Goal: Task Accomplishment & Management: Use online tool/utility

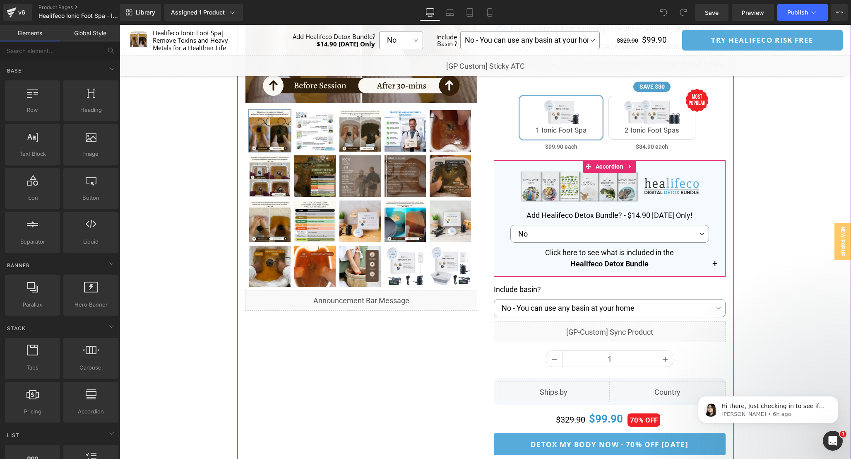
scroll to position [234, 0]
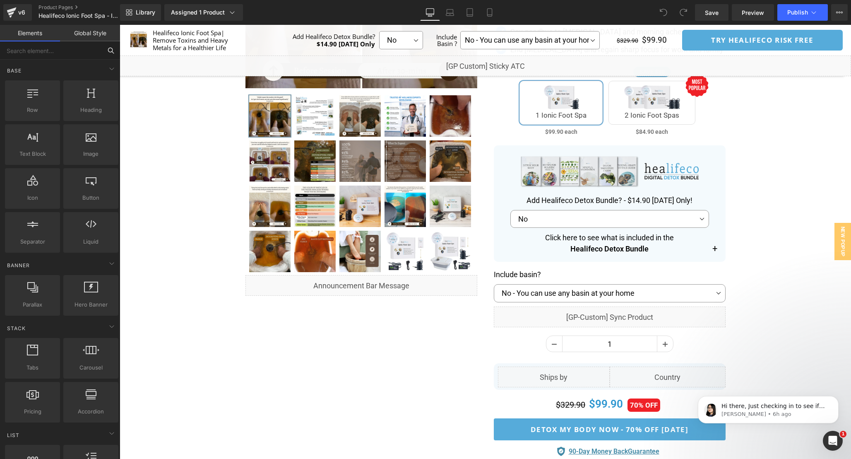
click at [75, 55] on input "text" at bounding box center [51, 50] width 102 height 18
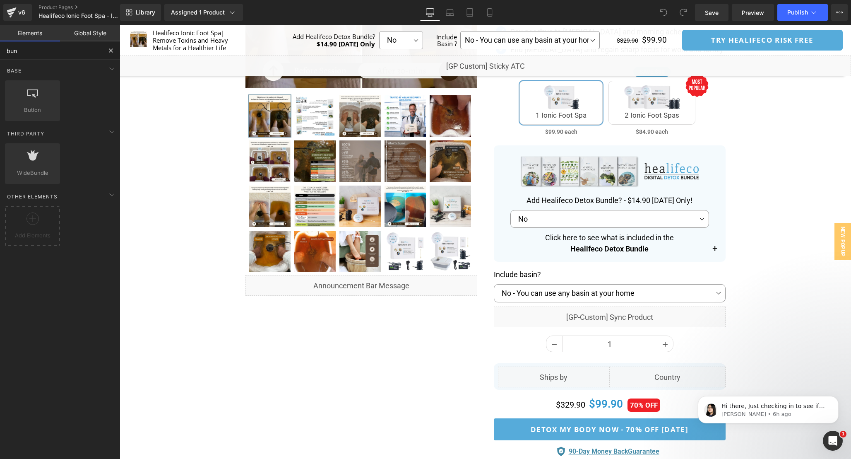
type input "bund"
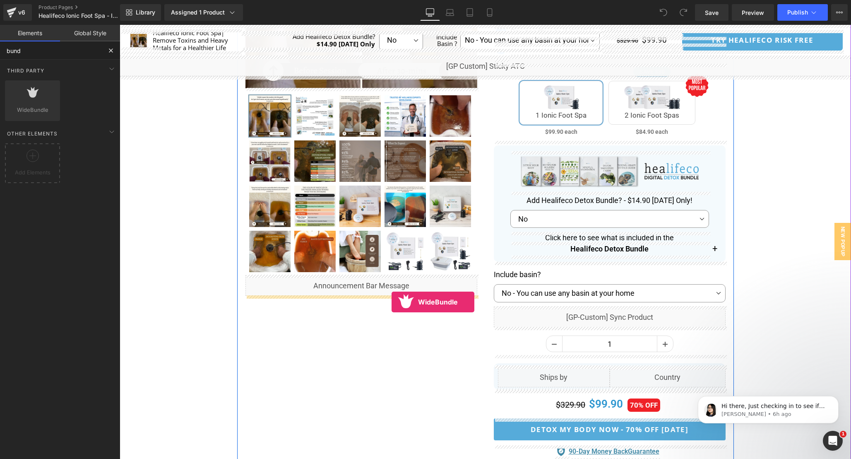
drag, startPoint x: 156, startPoint y: 123, endPoint x: 392, endPoint y: 303, distance: 296.3
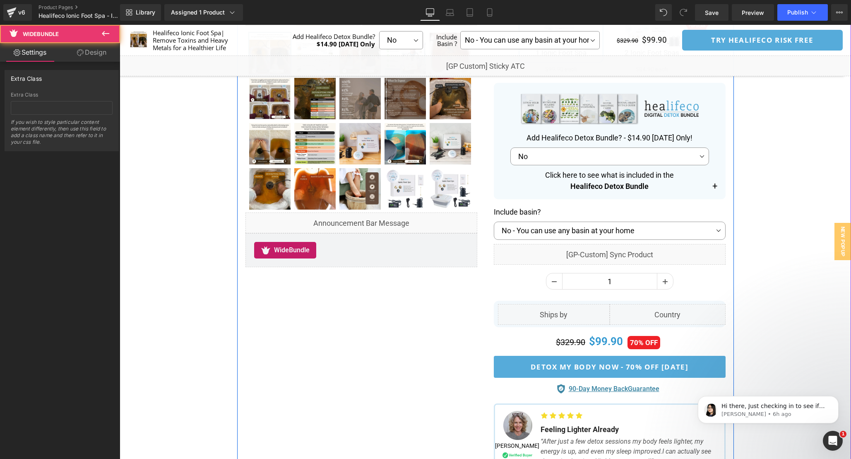
scroll to position [299, 0]
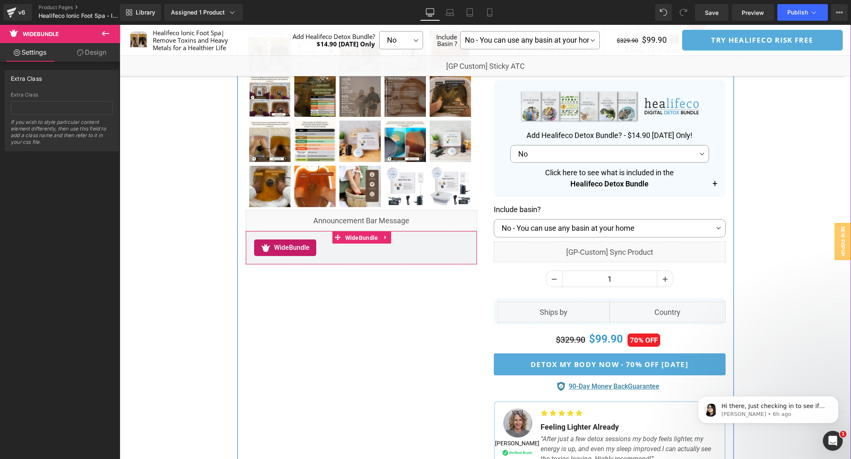
click at [366, 241] on span "WideBundle" at bounding box center [361, 237] width 37 height 12
click at [348, 237] on span "WideBundle" at bounding box center [361, 237] width 37 height 12
click at [786, 17] on button "Publish" at bounding box center [803, 12] width 51 height 17
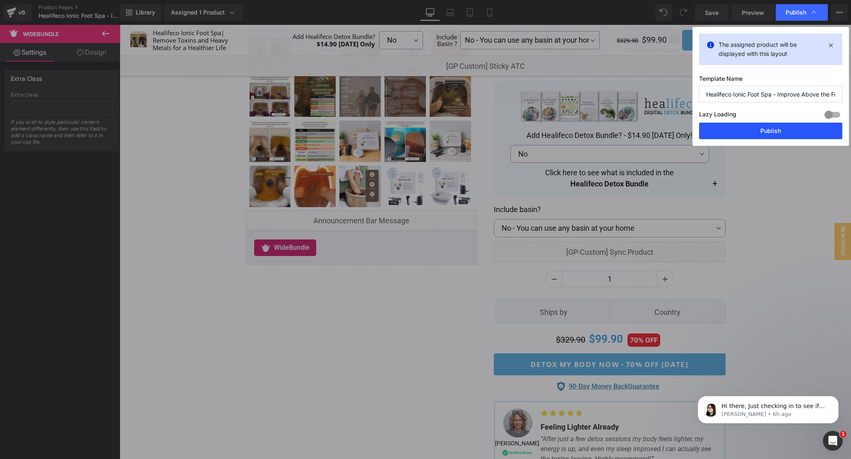
click at [755, 130] on button "Publish" at bounding box center [770, 131] width 143 height 17
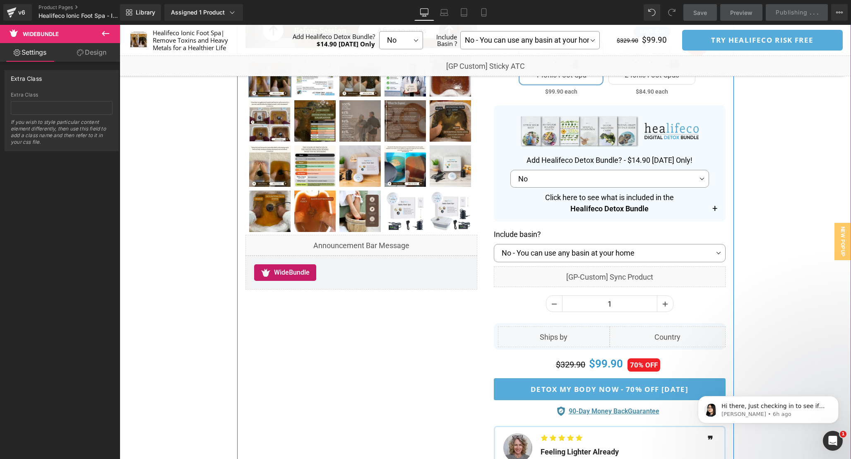
scroll to position [272, 0]
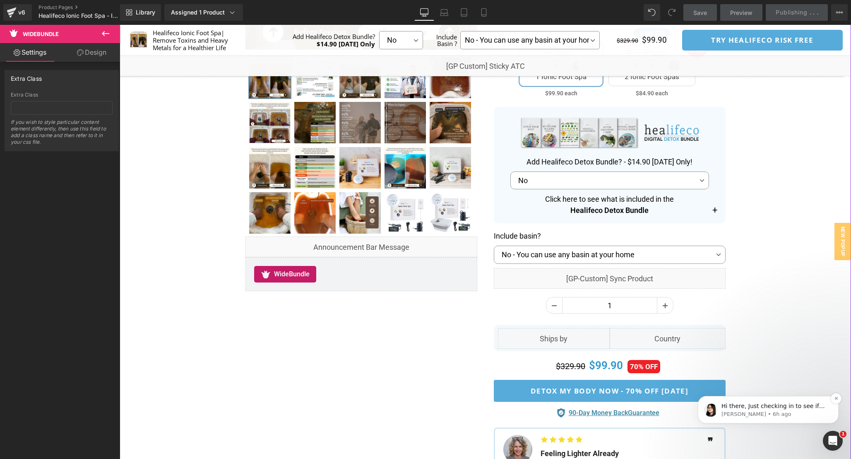
click at [826, 423] on div "Hi there, Just checking in to see if the solution I shared earlier worked for y…" at bounding box center [768, 409] width 141 height 27
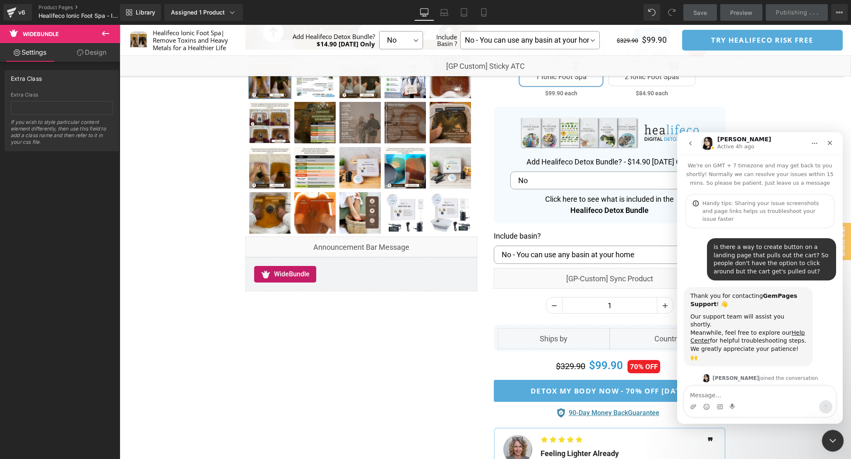
scroll to position [1, 0]
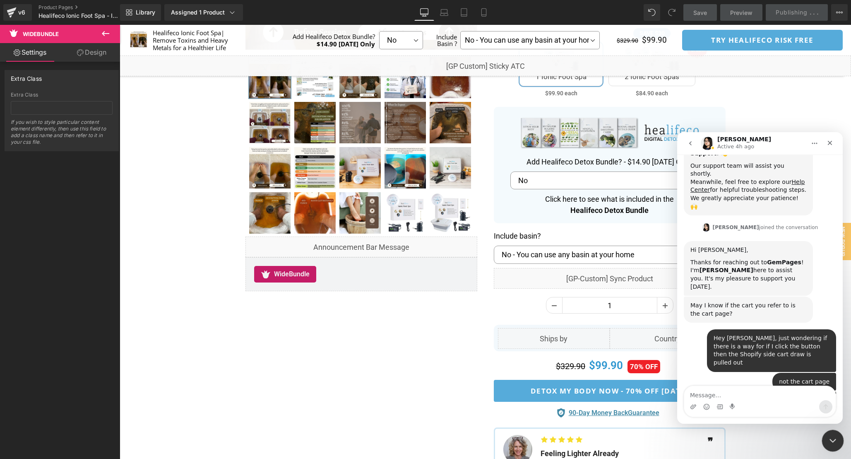
click at [830, 440] on icon "Close Intercom Messenger" at bounding box center [832, 439] width 10 height 10
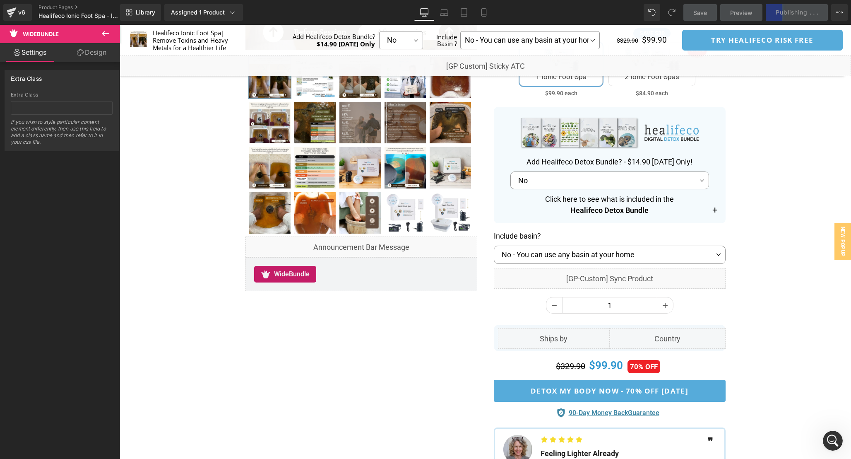
scroll to position [598, 0]
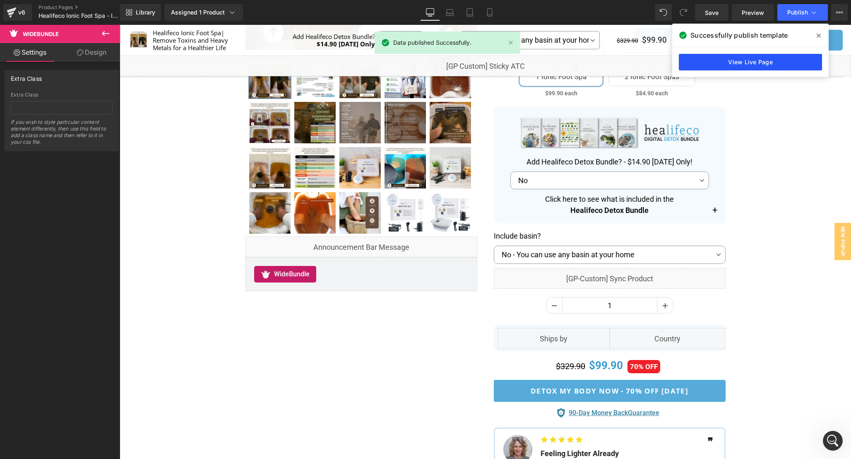
click at [760, 59] on link "View Live Page" at bounding box center [750, 62] width 143 height 17
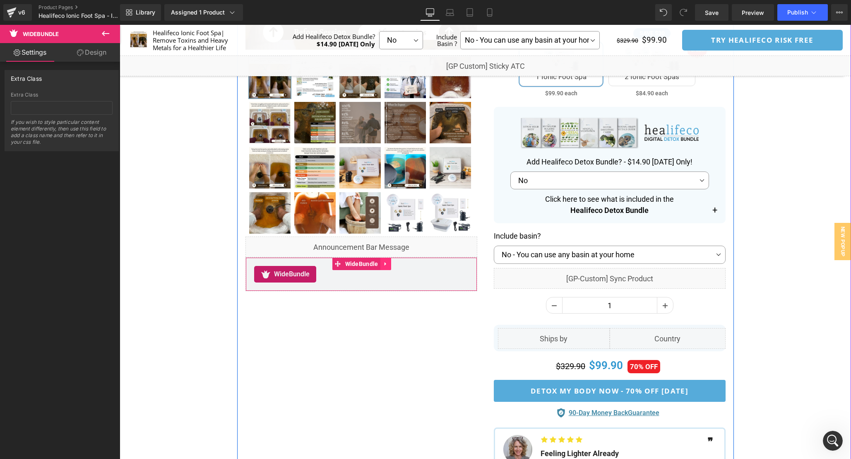
click at [390, 258] on link at bounding box center [385, 264] width 11 height 12
click at [391, 263] on icon at bounding box center [391, 264] width 6 height 6
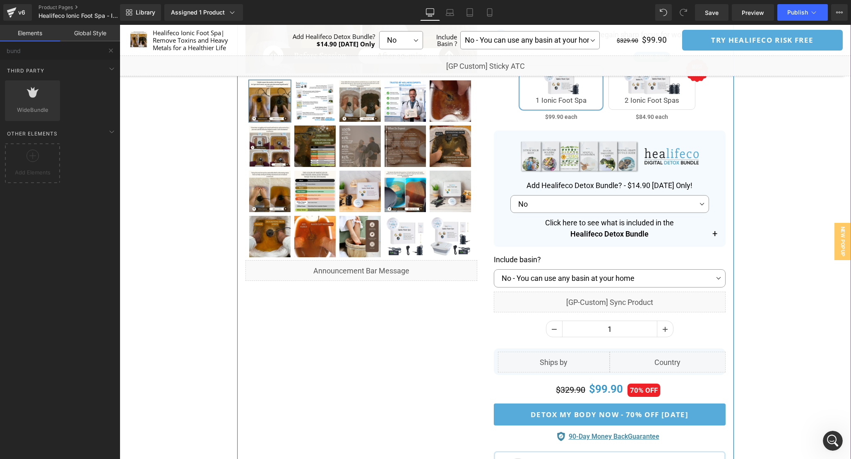
scroll to position [240, 0]
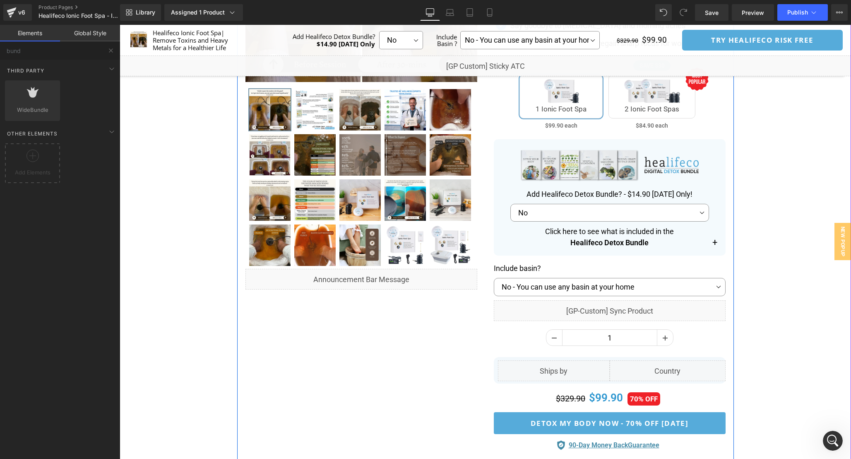
click at [230, 278] on div "Separator" at bounding box center [486, 212] width 732 height 732
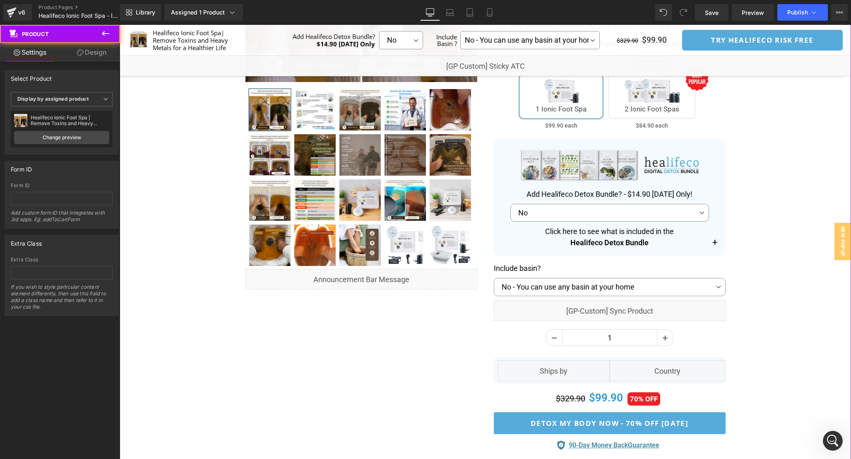
scroll to position [223, 0]
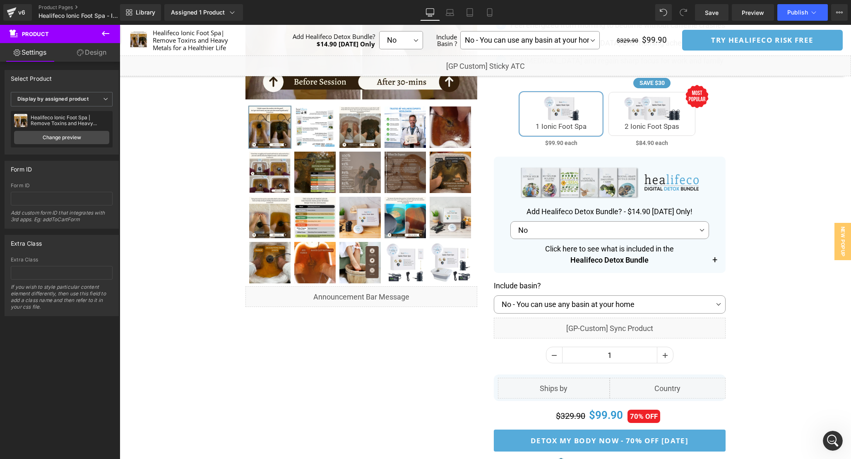
click at [113, 34] on button at bounding box center [105, 34] width 29 height 18
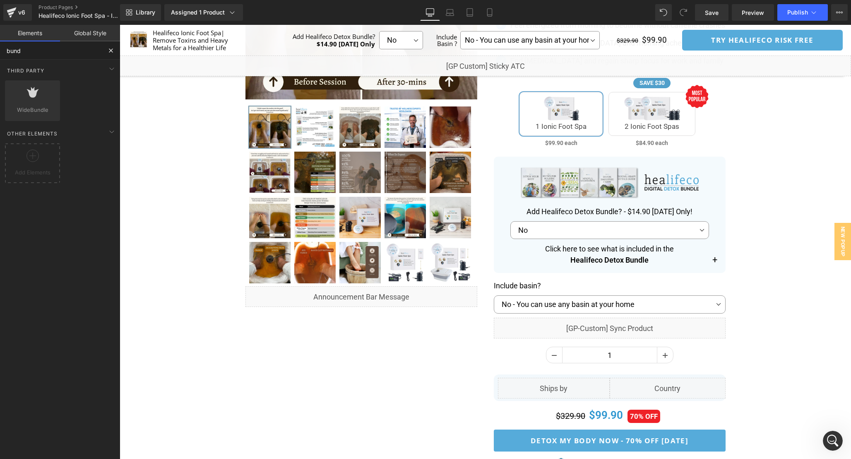
click at [57, 49] on input "bund" at bounding box center [51, 50] width 102 height 18
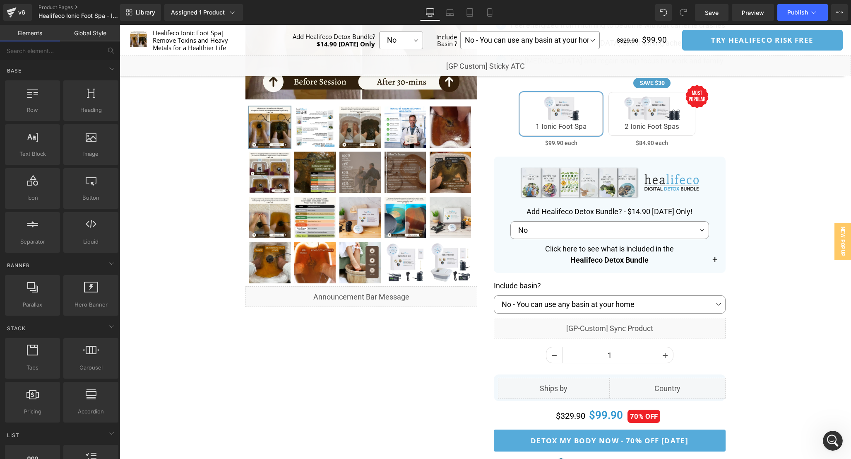
click at [84, 31] on link "Global Style" at bounding box center [90, 33] width 60 height 17
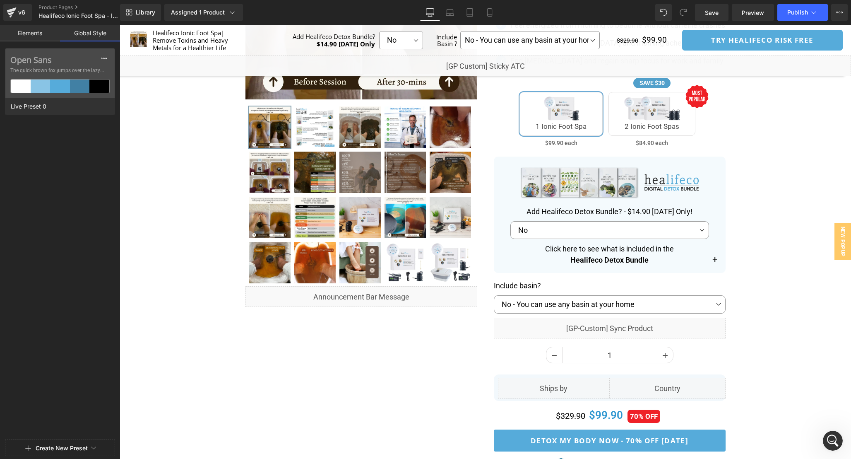
click at [26, 36] on link "Elements" at bounding box center [30, 33] width 60 height 17
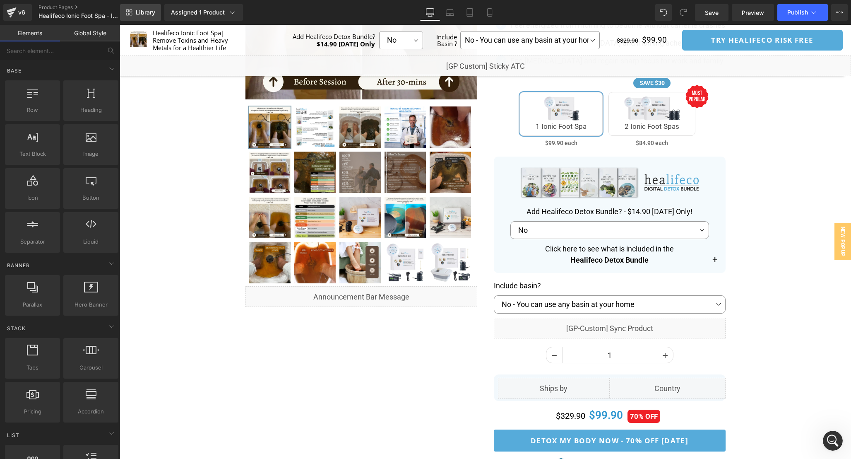
click at [144, 15] on span "Library" at bounding box center [145, 12] width 19 height 7
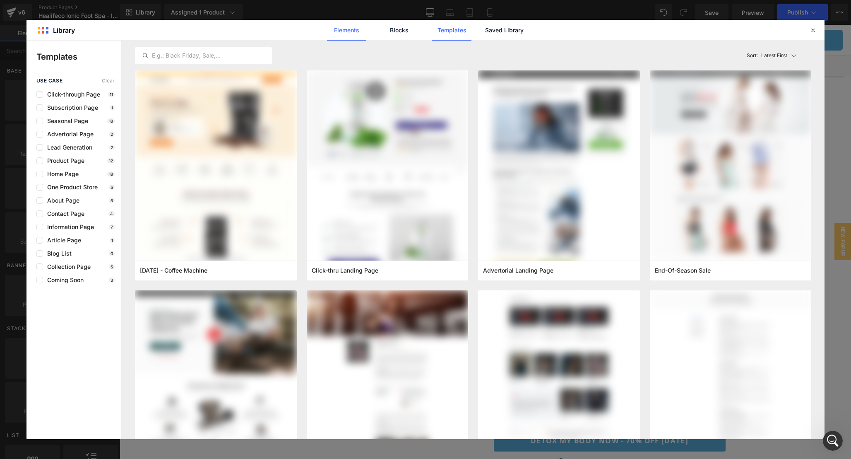
click at [342, 31] on link "Elements" at bounding box center [346, 30] width 39 height 21
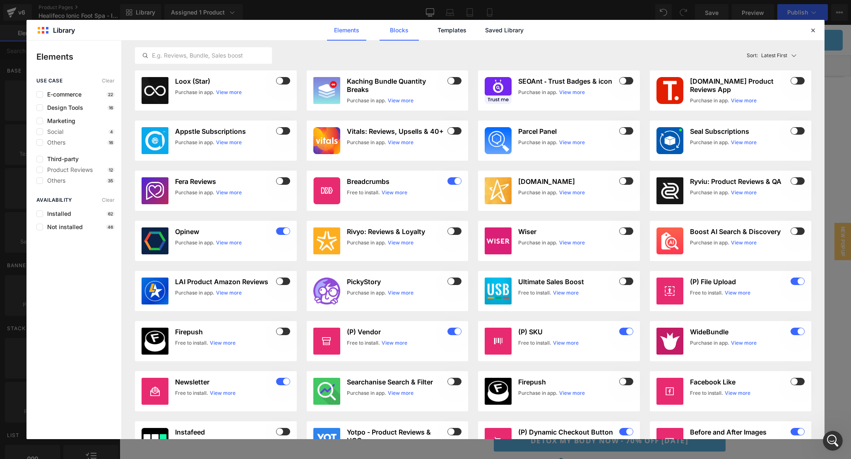
click at [418, 29] on link "Blocks" at bounding box center [399, 30] width 39 height 21
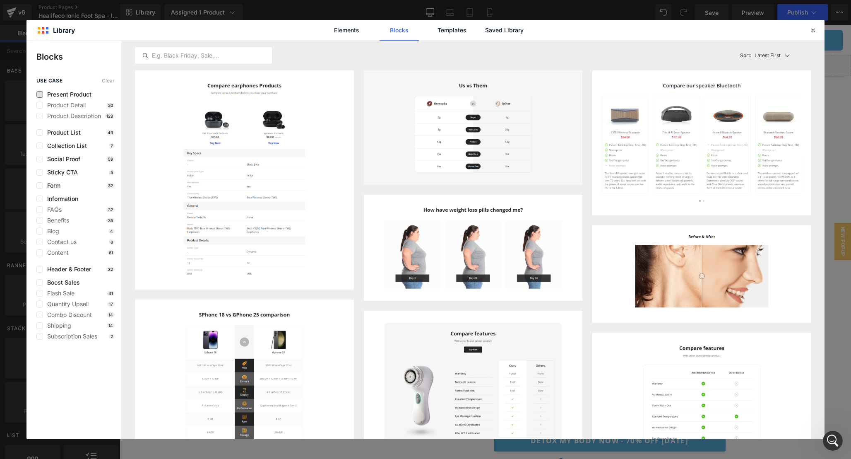
click at [73, 93] on span "Present Product" at bounding box center [67, 94] width 48 height 7
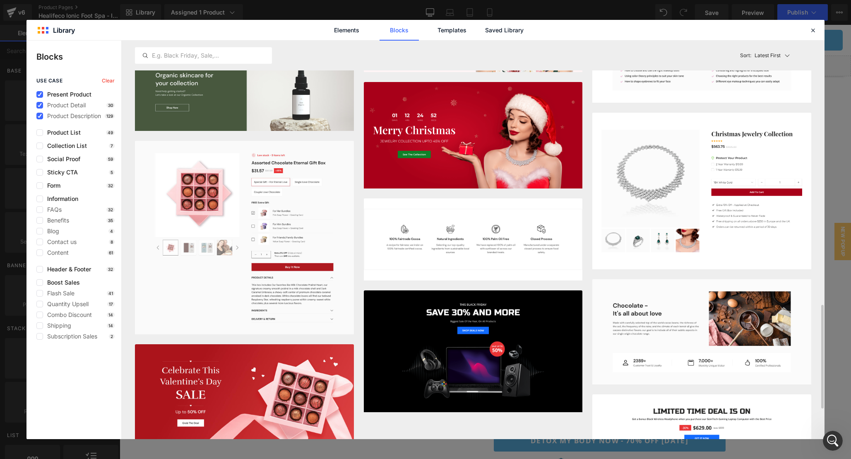
scroll to position [1010, 0]
click at [811, 29] on icon at bounding box center [812, 29] width 7 height 7
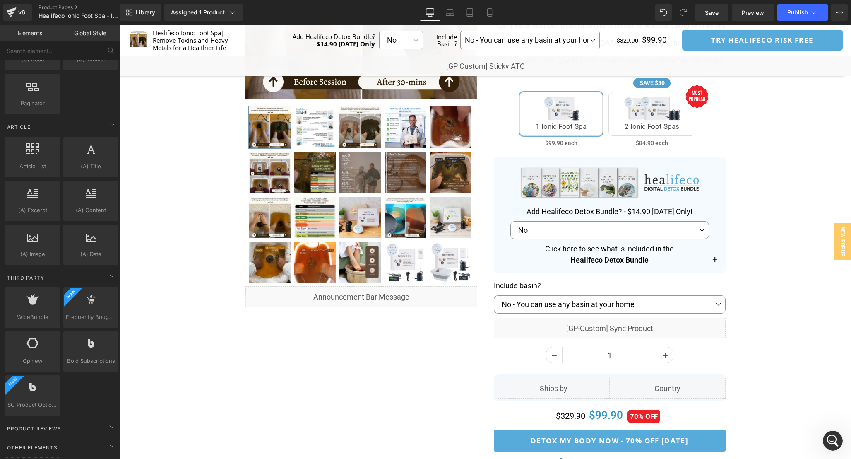
scroll to position [1519, 0]
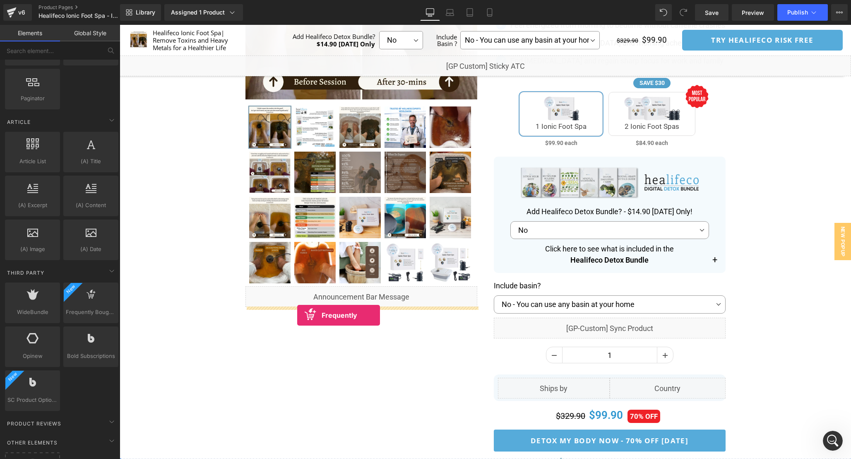
drag, startPoint x: 208, startPoint y: 331, endPoint x: 297, endPoint y: 315, distance: 90.5
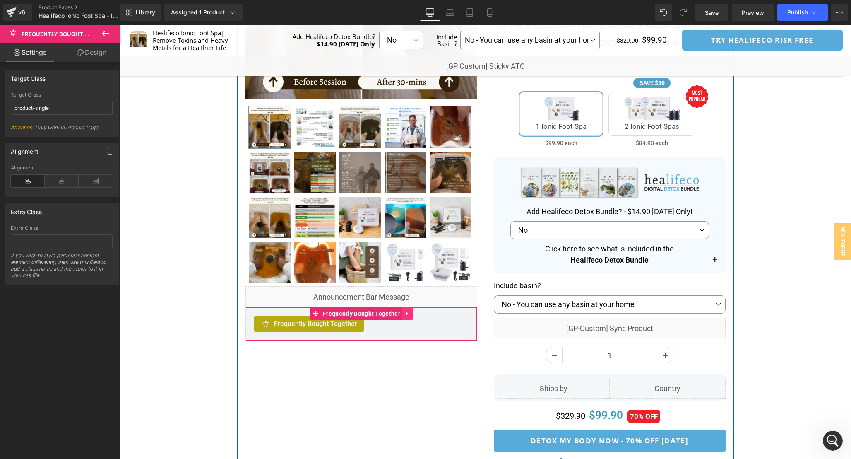
click at [409, 317] on link at bounding box center [407, 313] width 11 height 12
click at [413, 315] on icon at bounding box center [413, 314] width 6 height 6
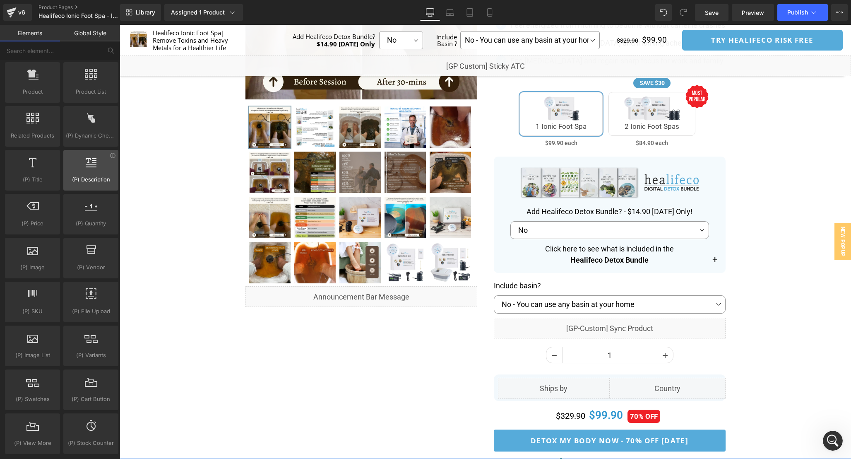
scroll to position [724, 0]
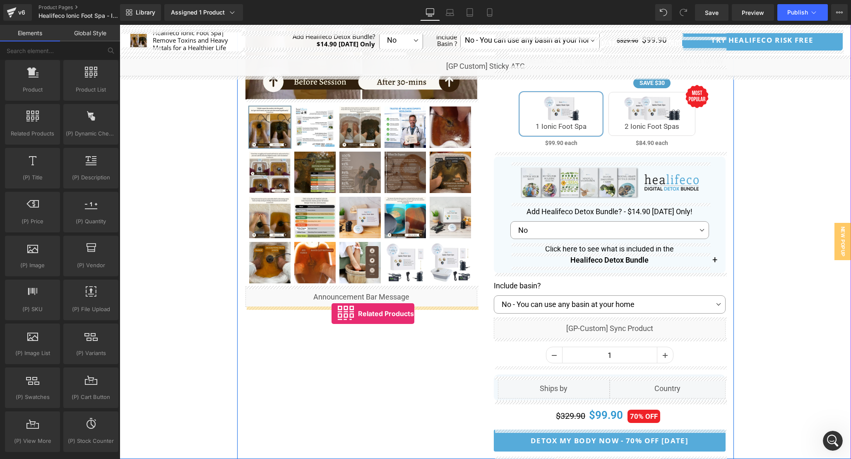
drag, startPoint x: 150, startPoint y: 152, endPoint x: 330, endPoint y: 315, distance: 243.2
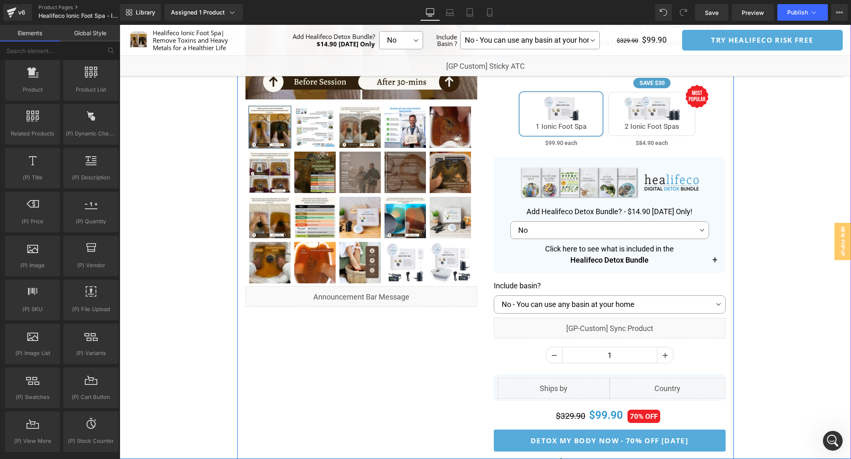
click at [475, 325] on div "‹ ›" at bounding box center [485, 231] width 497 height 727
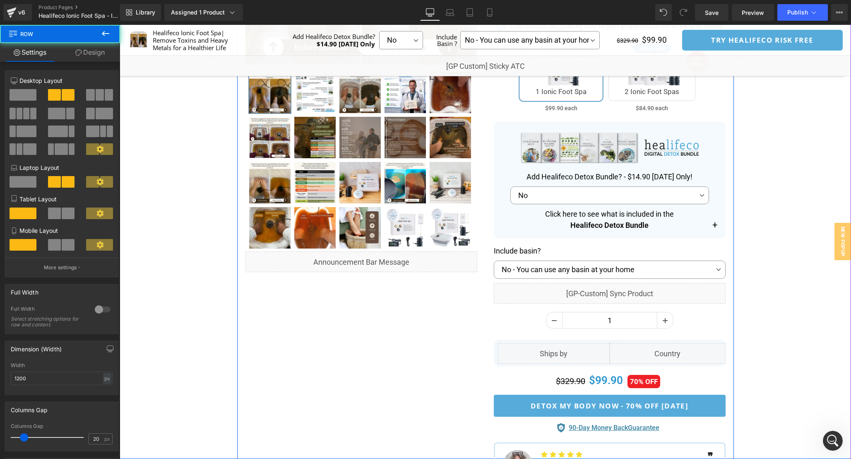
scroll to position [258, 0]
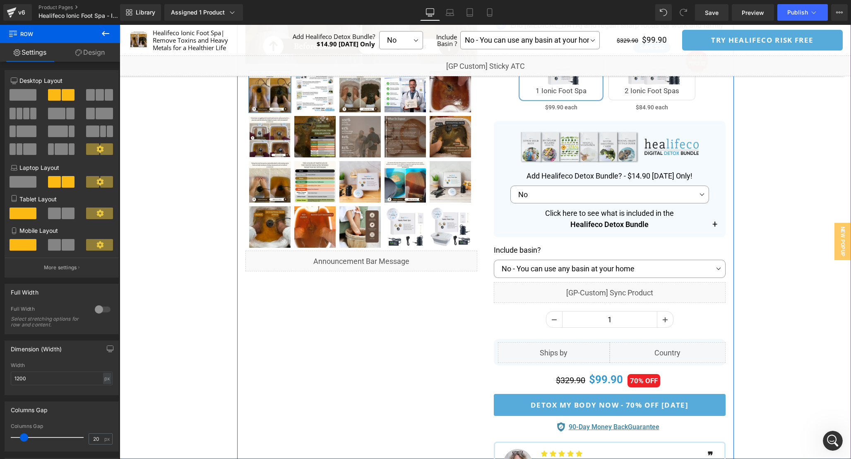
click at [378, 289] on div "‹ ›" at bounding box center [485, 195] width 497 height 727
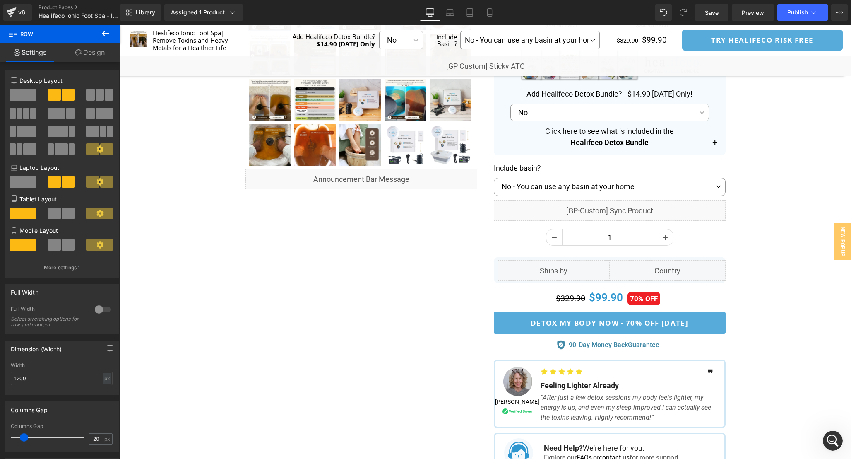
scroll to position [341, 0]
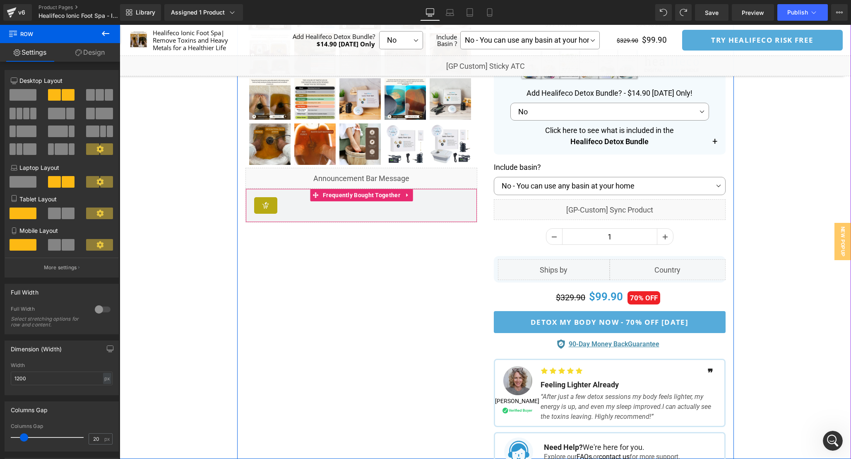
click at [313, 212] on div "Frequently Bought Together" at bounding box center [361, 205] width 214 height 17
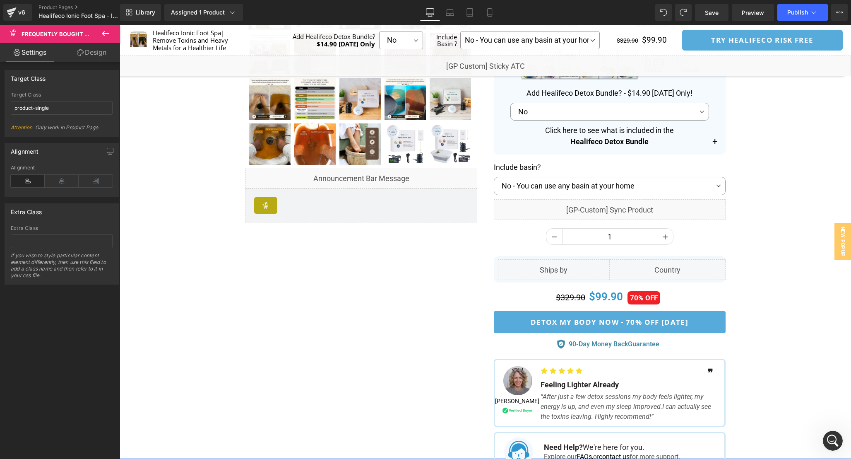
click at [103, 34] on icon at bounding box center [105, 33] width 7 height 5
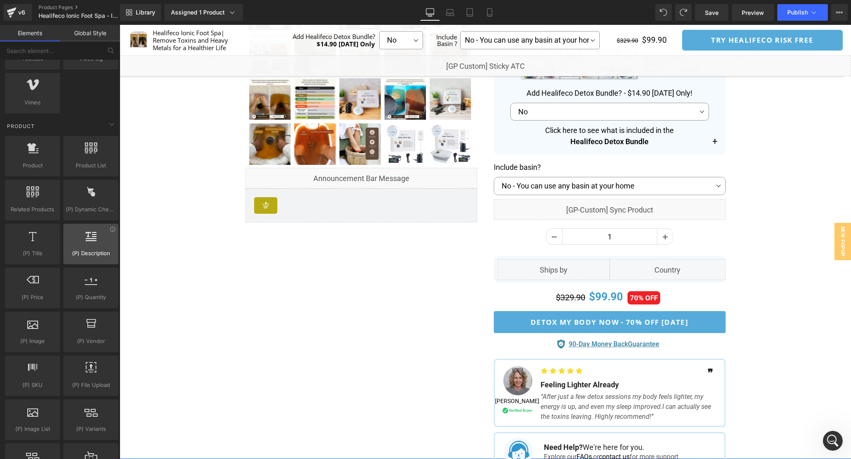
scroll to position [649, 0]
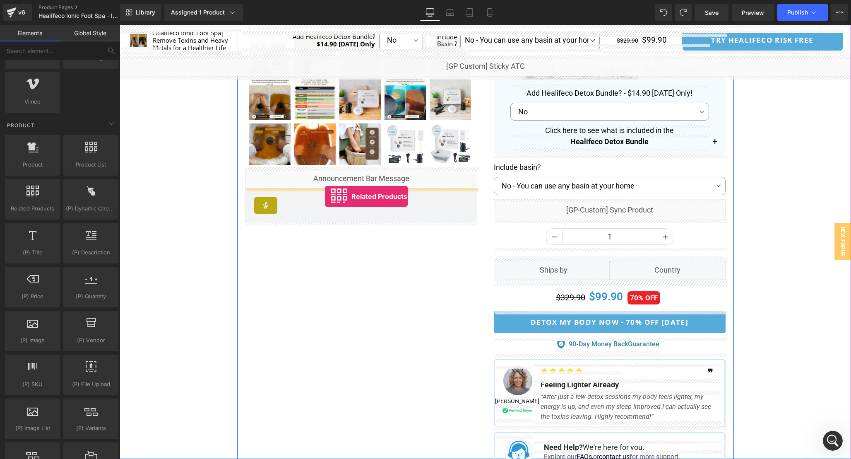
drag, startPoint x: 155, startPoint y: 223, endPoint x: 325, endPoint y: 196, distance: 172.2
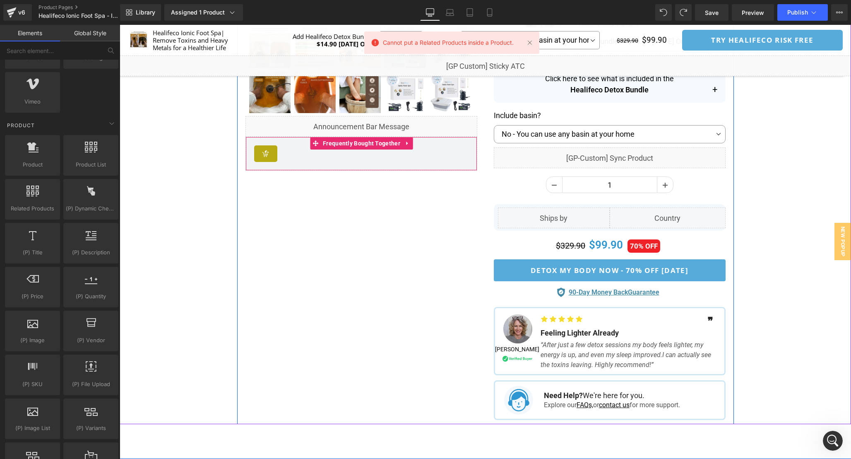
scroll to position [394, 0]
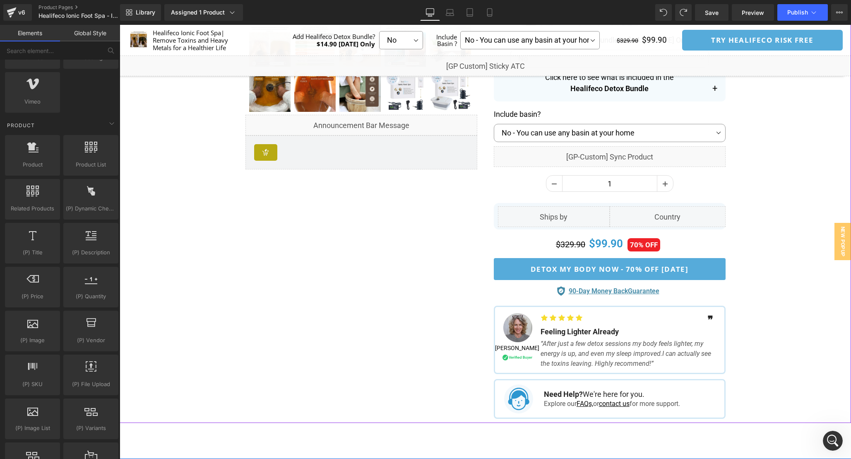
click at [394, 146] on span "Frequently Bought Together" at bounding box center [361, 142] width 65 height 10
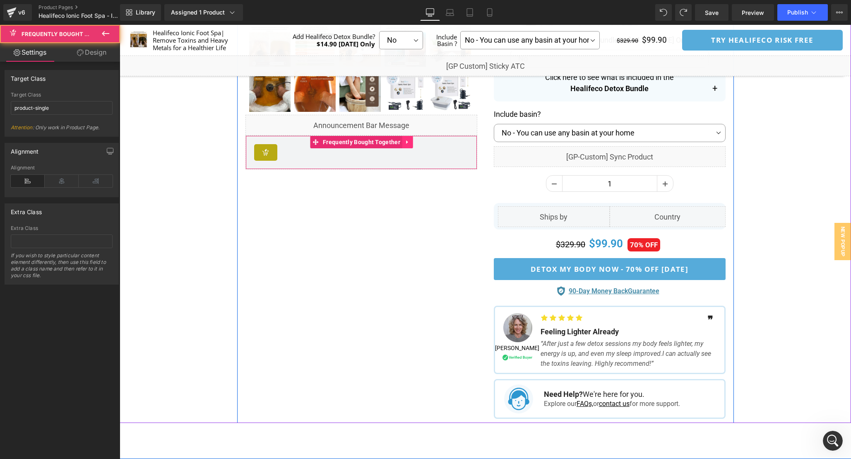
click at [404, 144] on link at bounding box center [407, 142] width 11 height 12
click at [409, 145] on link at bounding box center [413, 142] width 11 height 12
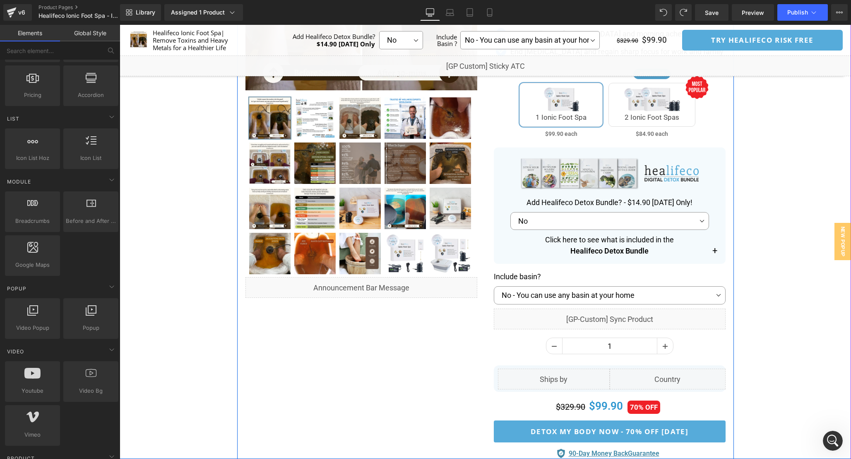
scroll to position [229, 0]
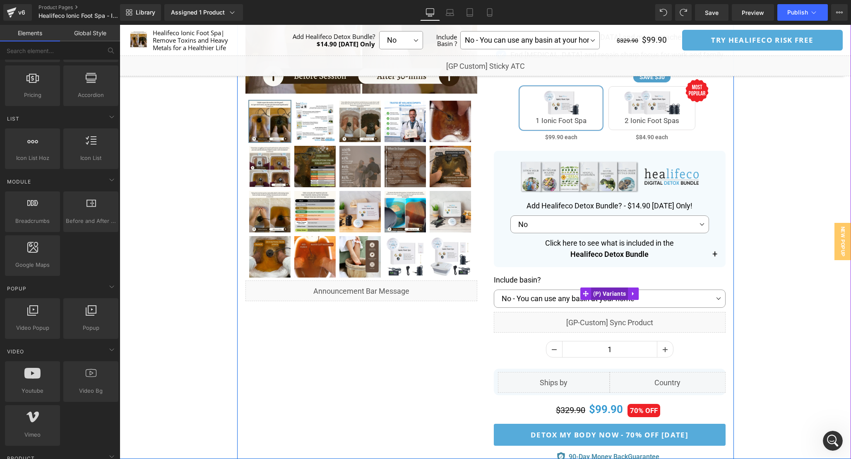
click at [605, 289] on span "(P) Variants" at bounding box center [609, 293] width 37 height 12
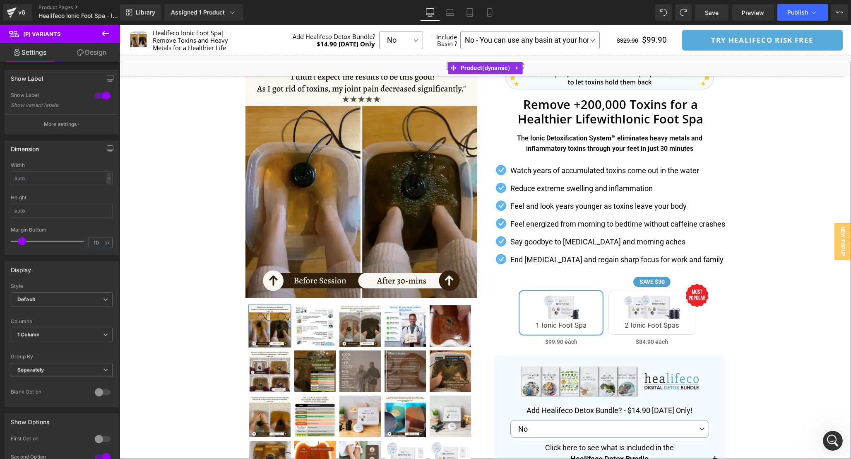
scroll to position [0, 0]
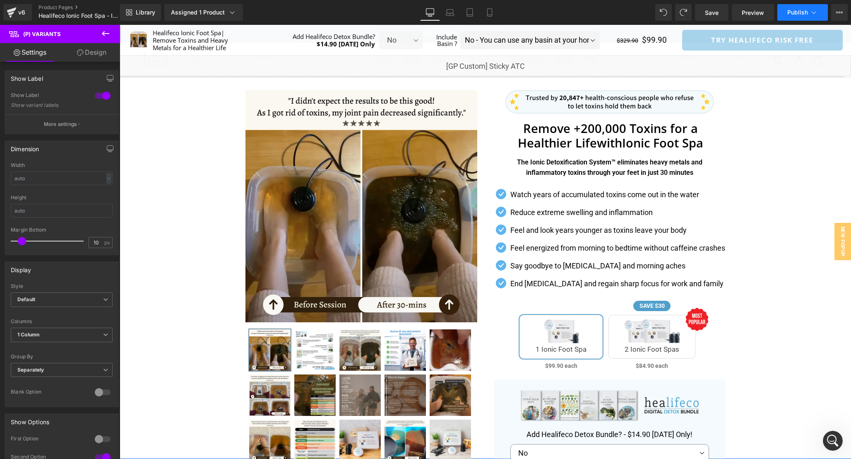
click at [792, 10] on span "Publish" at bounding box center [797, 12] width 21 height 7
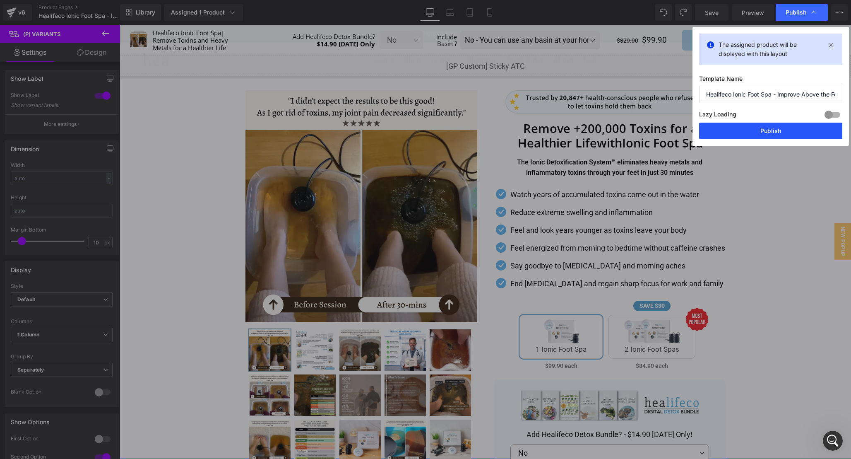
click at [750, 130] on button "Publish" at bounding box center [770, 131] width 143 height 17
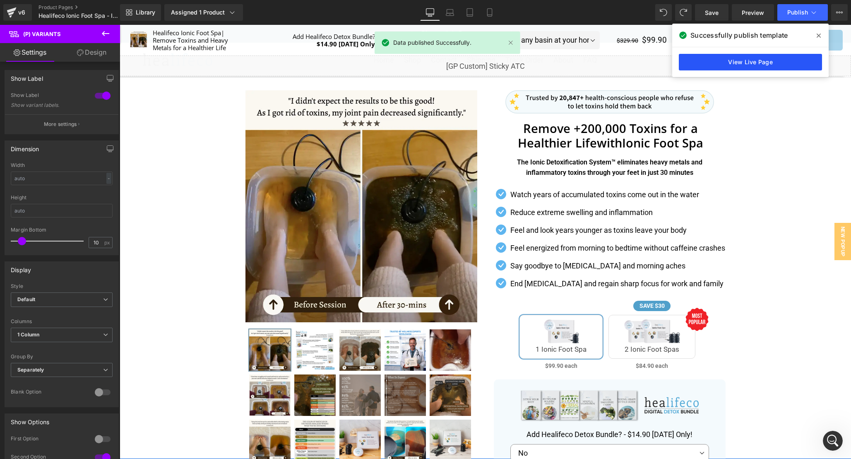
click at [732, 68] on link "View Live Page" at bounding box center [750, 62] width 143 height 17
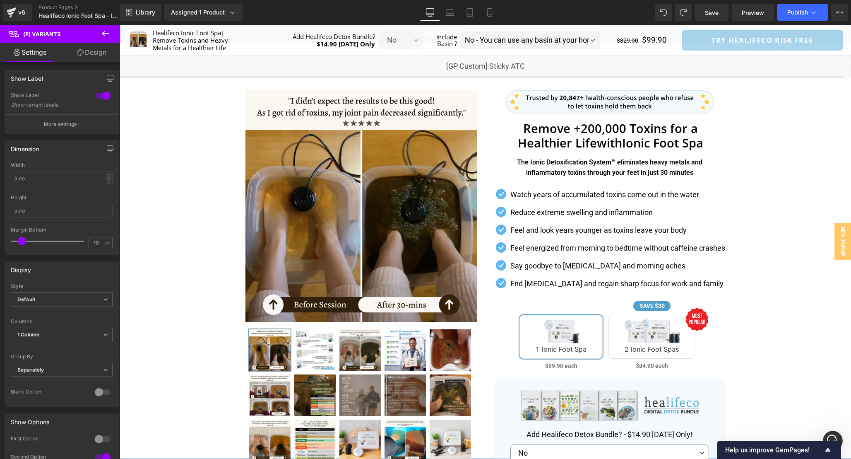
scroll to position [1, 0]
